Goal: Check status

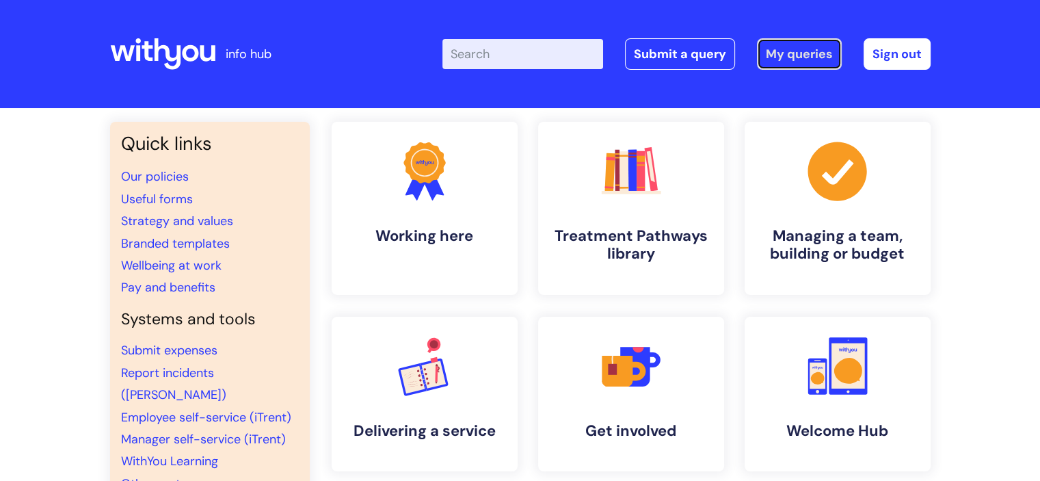
click at [807, 58] on link "My queries" at bounding box center [799, 53] width 85 height 31
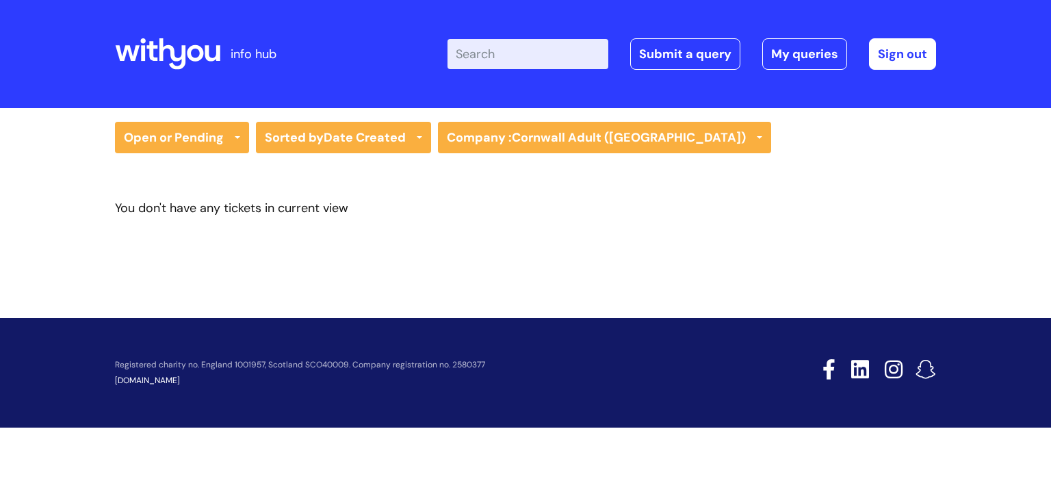
click at [151, 45] on icon at bounding box center [151, 51] width 11 height 20
